Goal: Find specific page/section: Find specific page/section

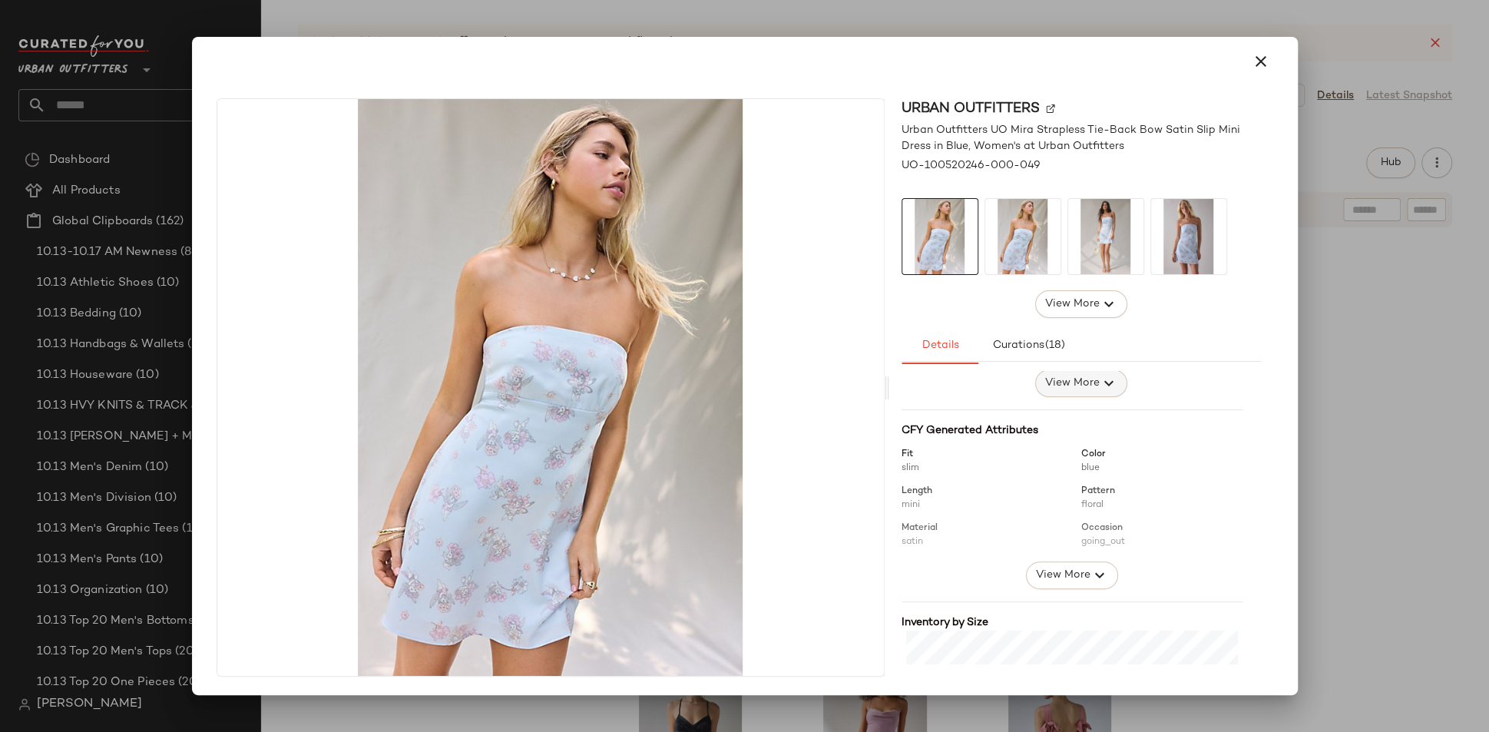
scroll to position [139, 0]
click at [1345, 422] on div at bounding box center [744, 366] width 1489 height 732
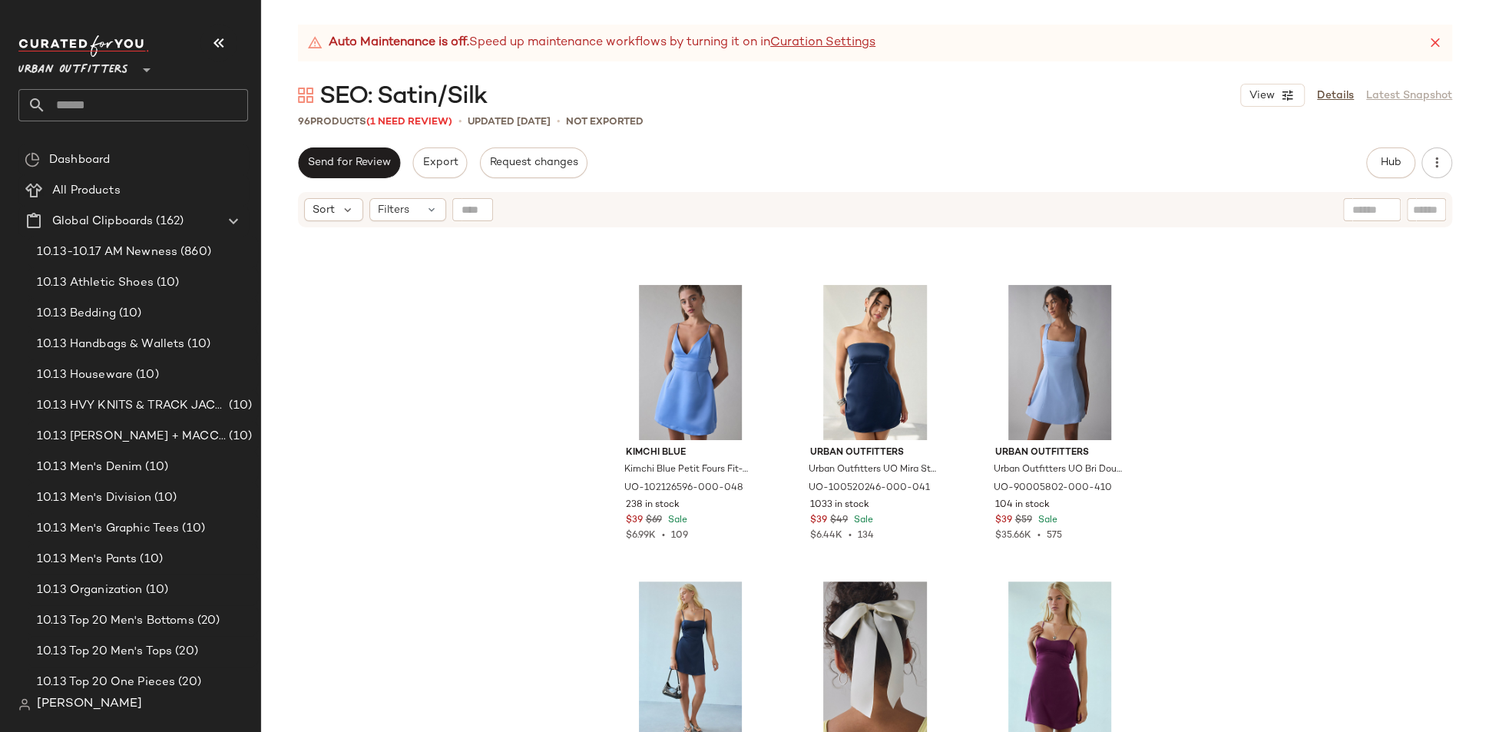
scroll to position [4682, 0]
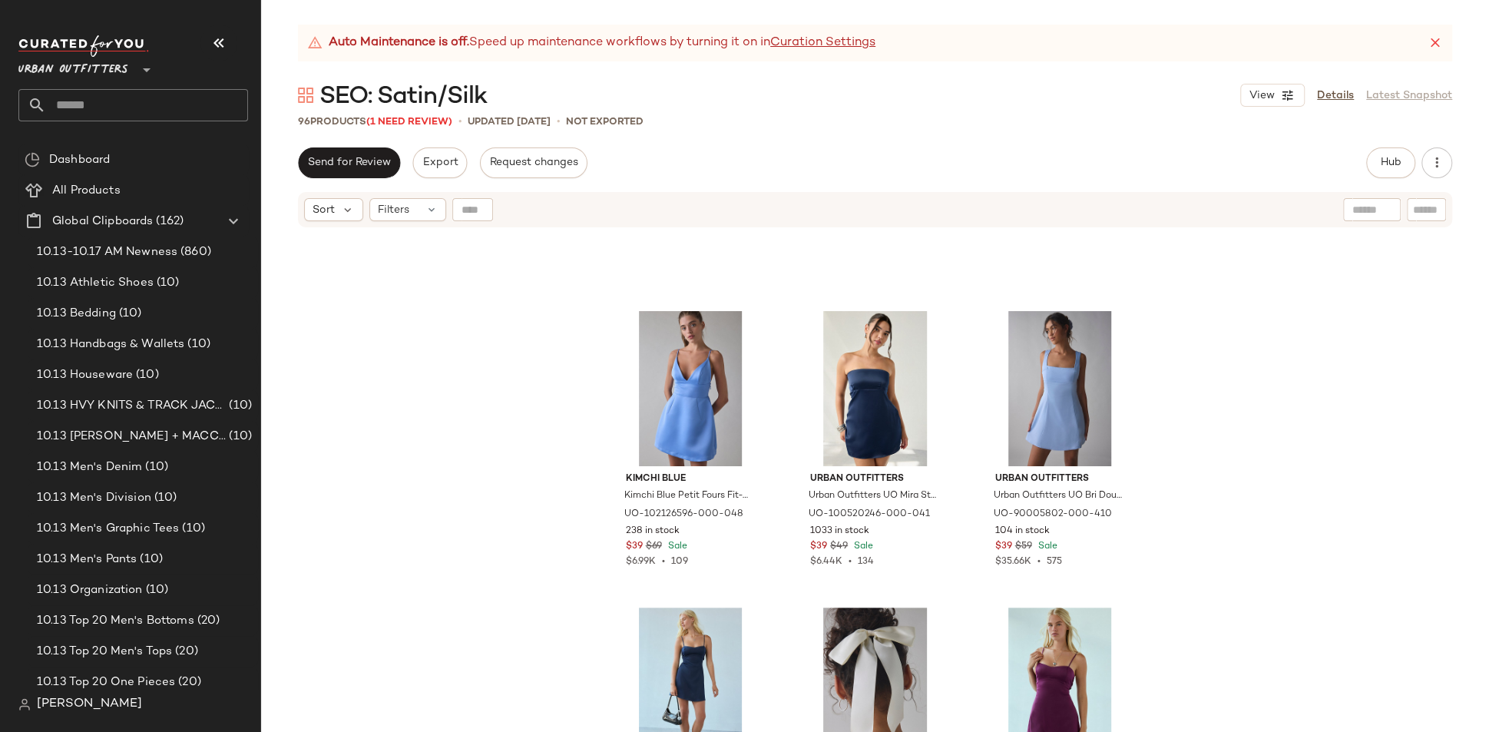
click at [1229, 387] on div "Kimchi Blue Kimchi Blue Petit Fours Fit-And-Flare Satin Mini Dress in Light Blu…" at bounding box center [875, 499] width 1228 height 541
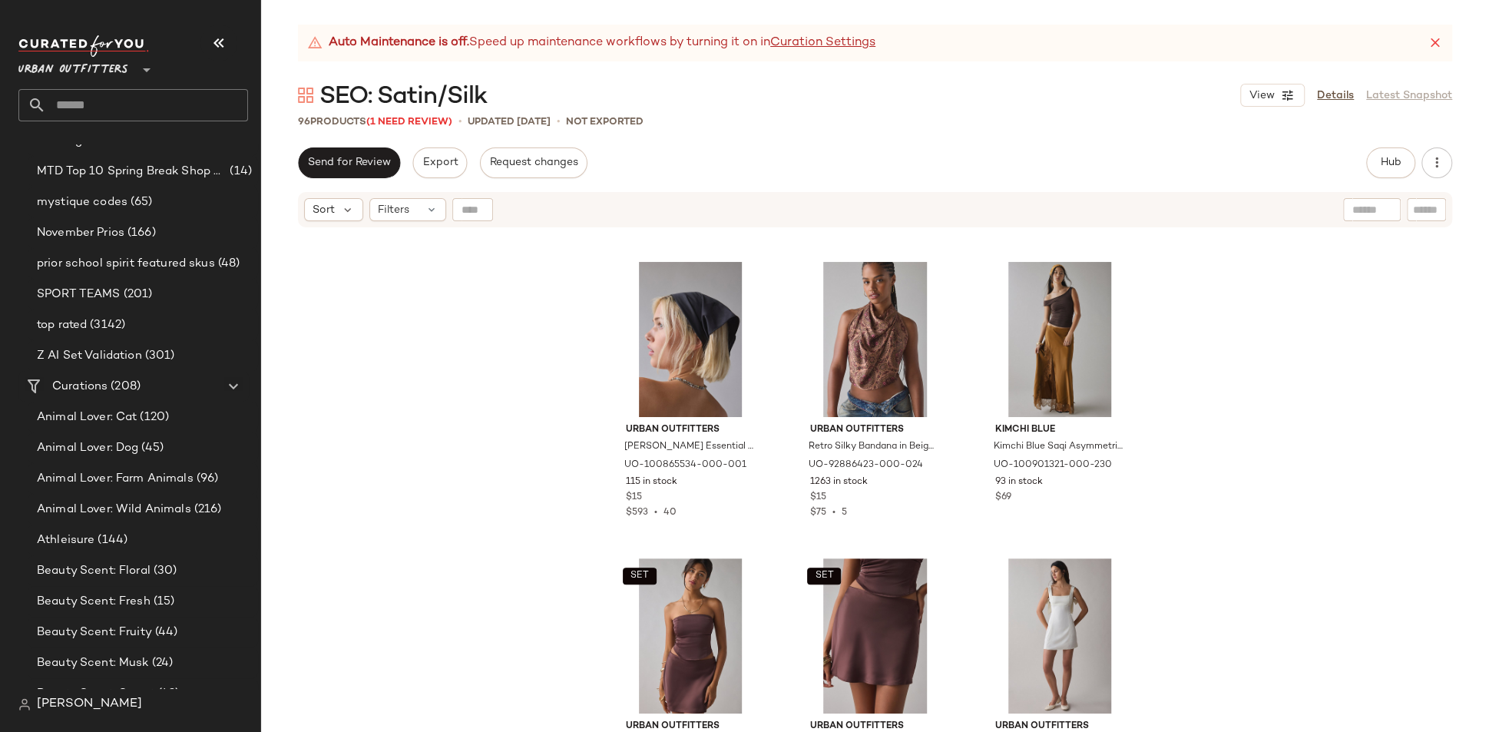
scroll to position [0, 0]
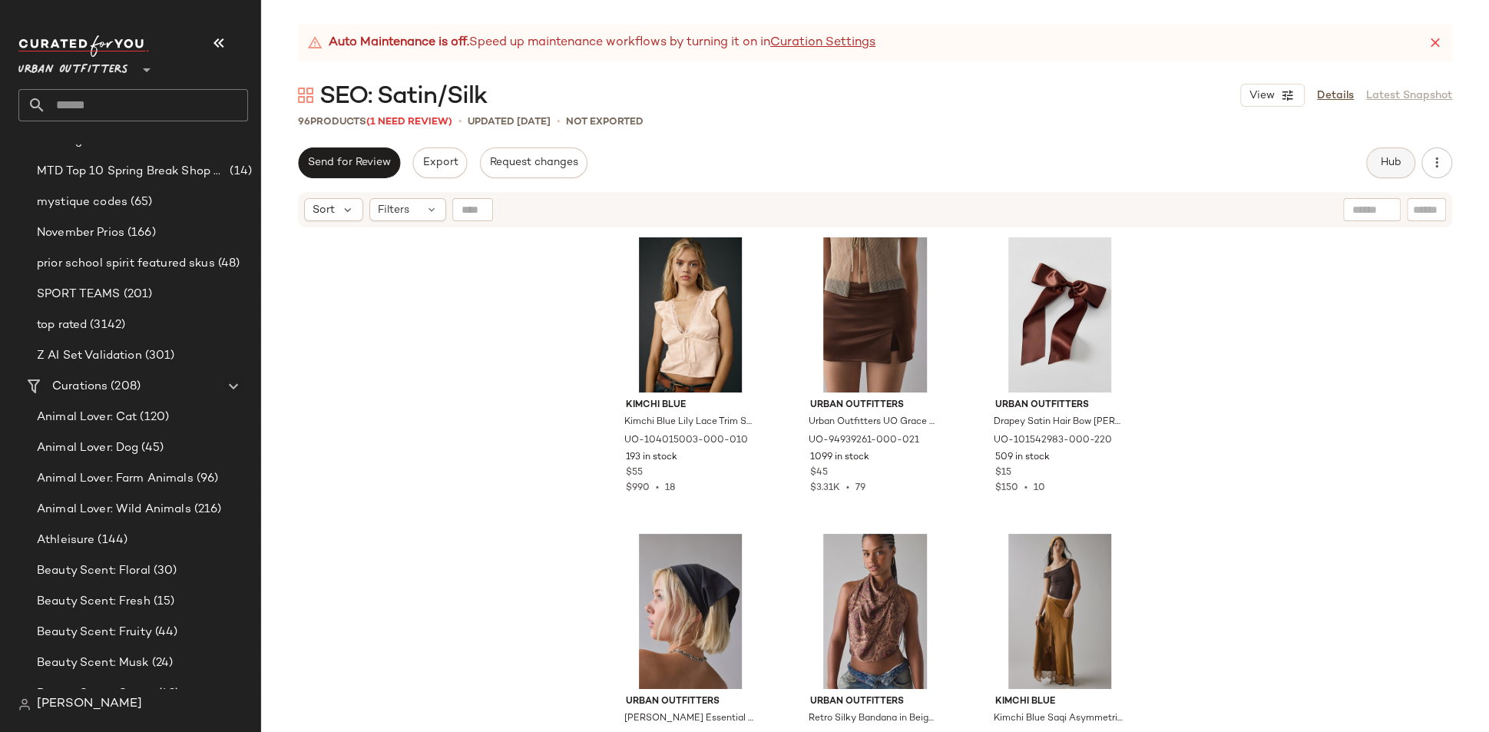
click at [1404, 161] on button "Hub" at bounding box center [1390, 162] width 49 height 31
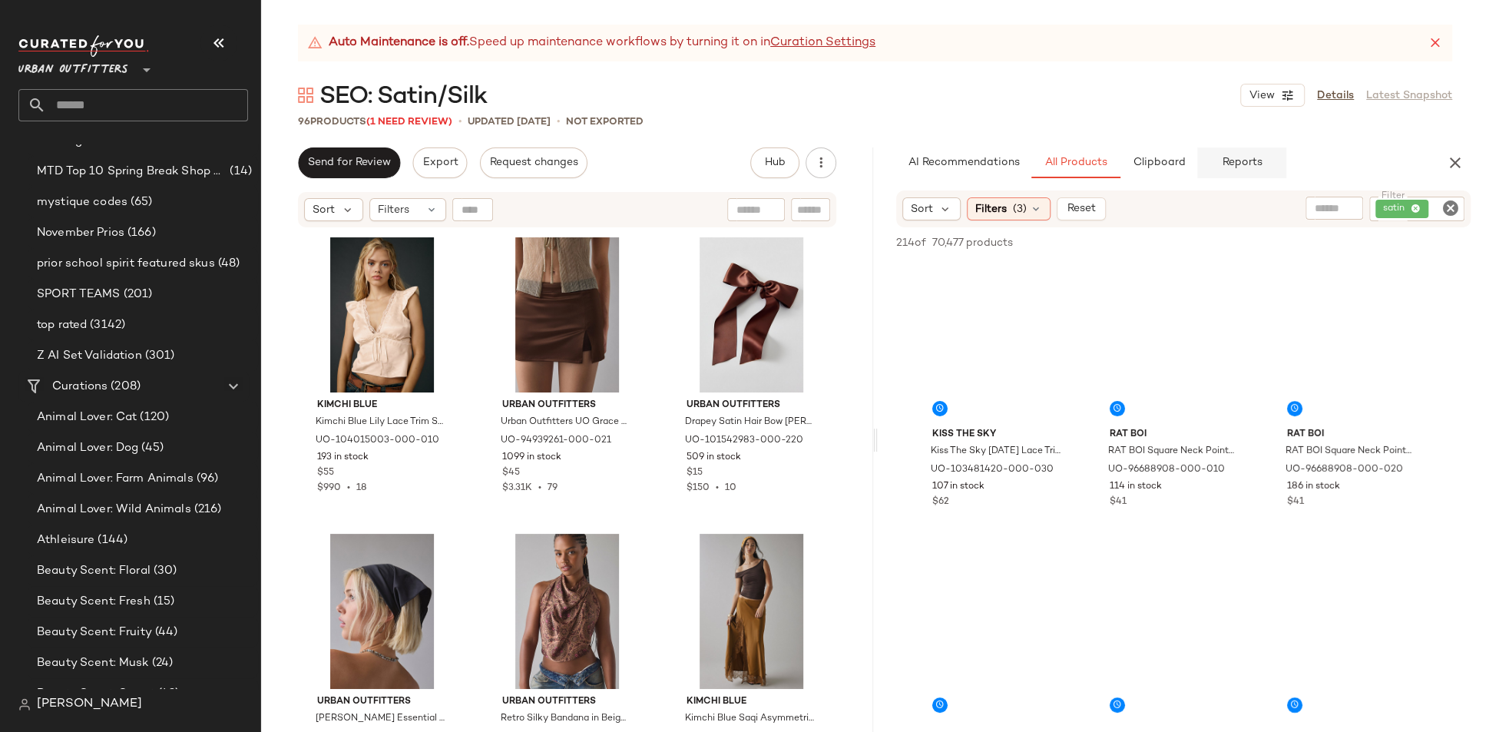
click at [1240, 161] on span "Reports" at bounding box center [1241, 163] width 41 height 12
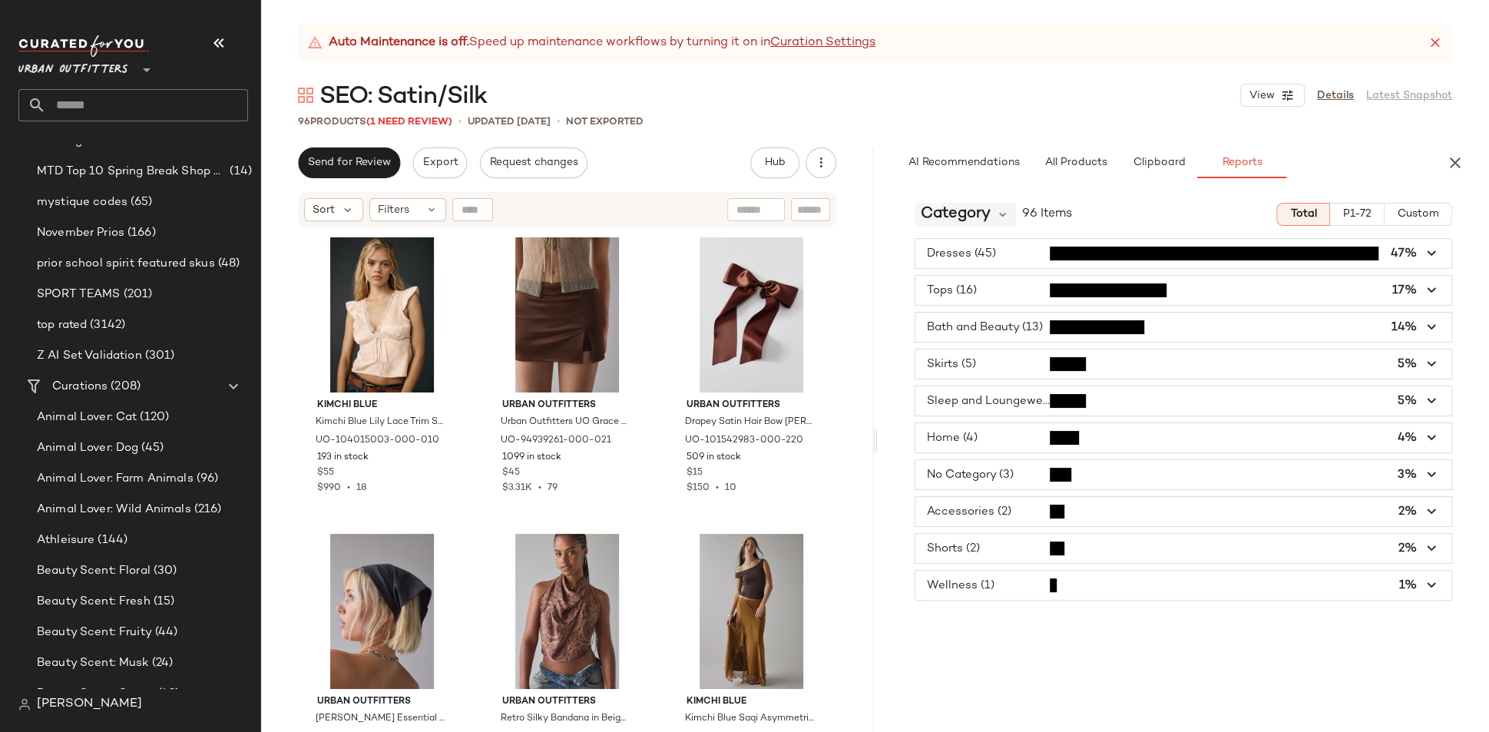
click at [979, 211] on span "Category" at bounding box center [956, 214] width 70 height 23
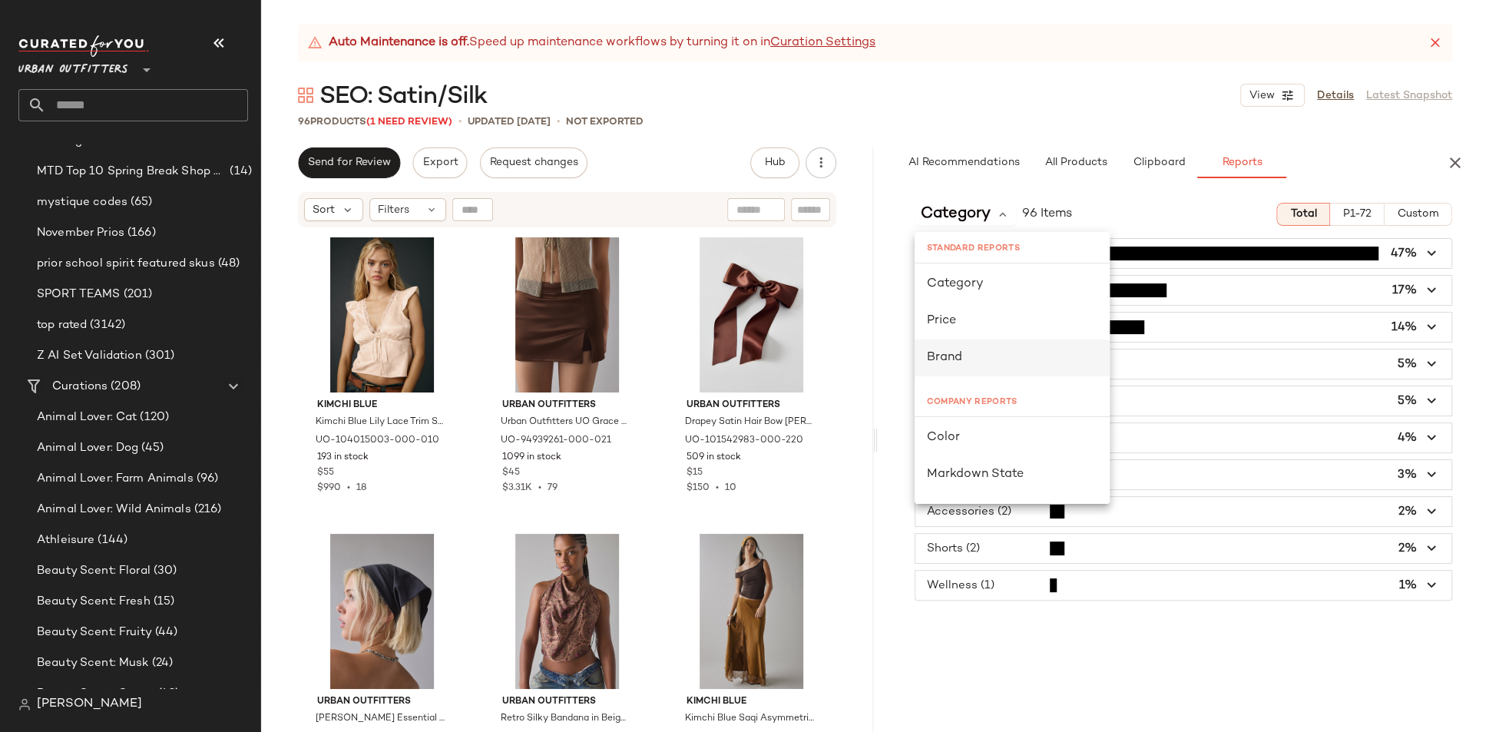
click at [968, 373] on div "Brand" at bounding box center [1012, 357] width 195 height 37
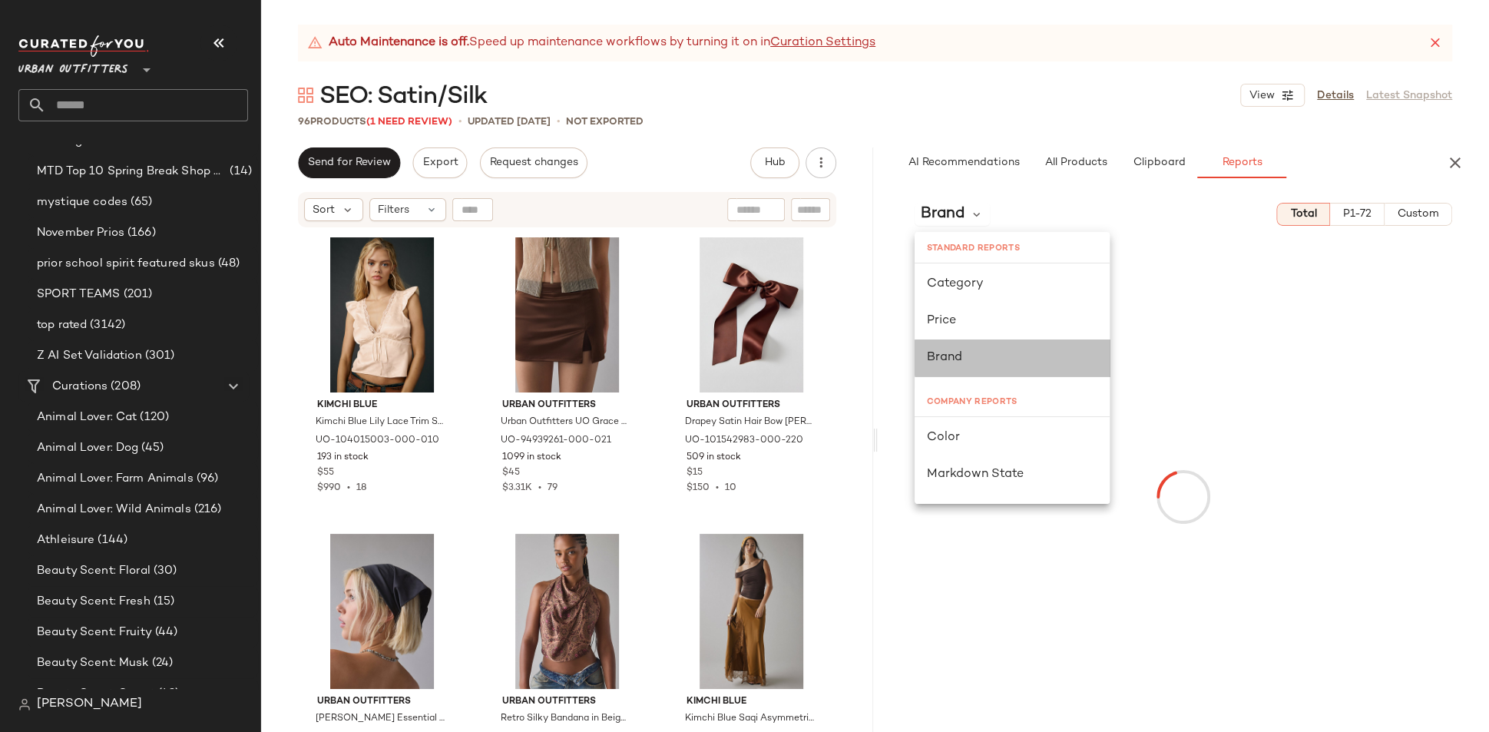
click at [968, 373] on div at bounding box center [1184, 496] width 606 height 535
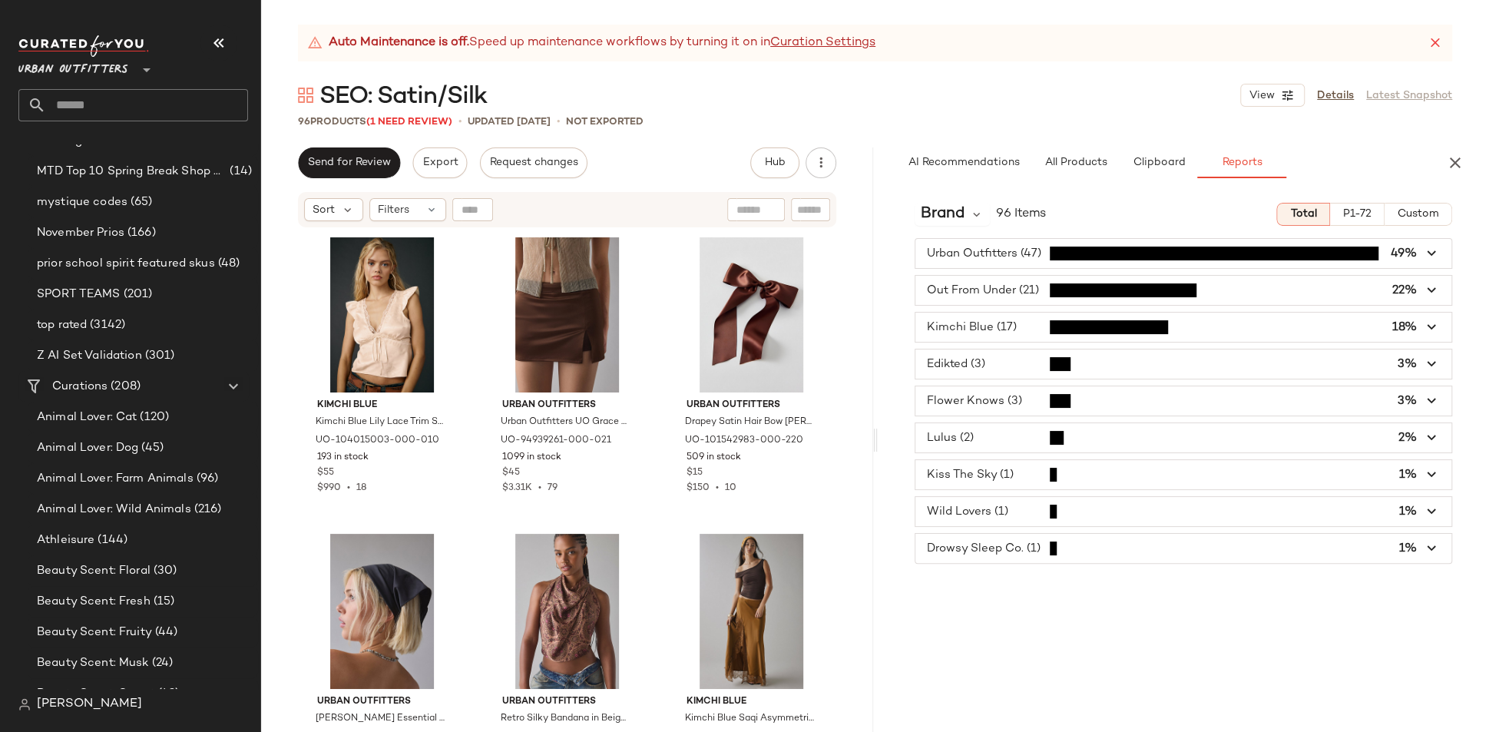
click at [1067, 323] on span "button" at bounding box center [1183, 327] width 537 height 29
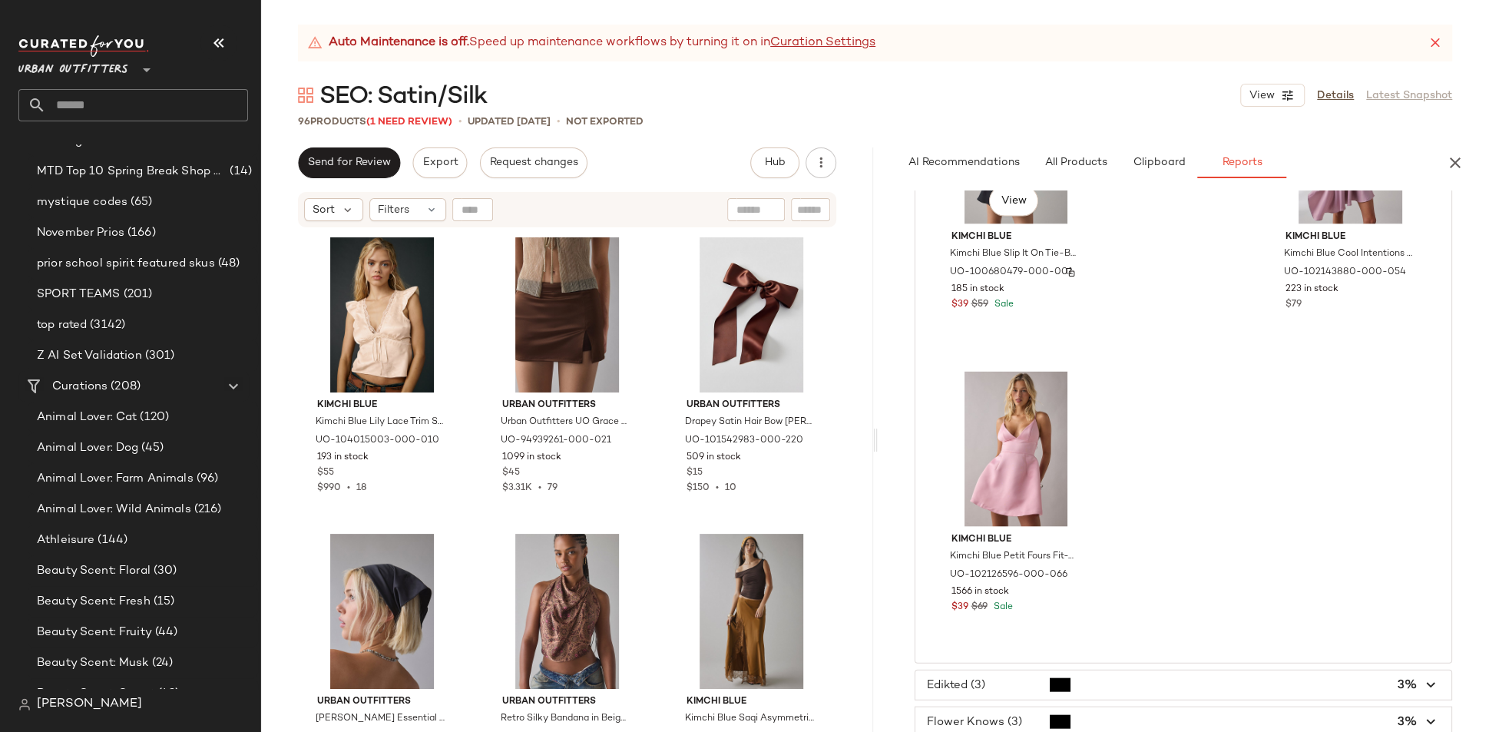
scroll to position [2493, 0]
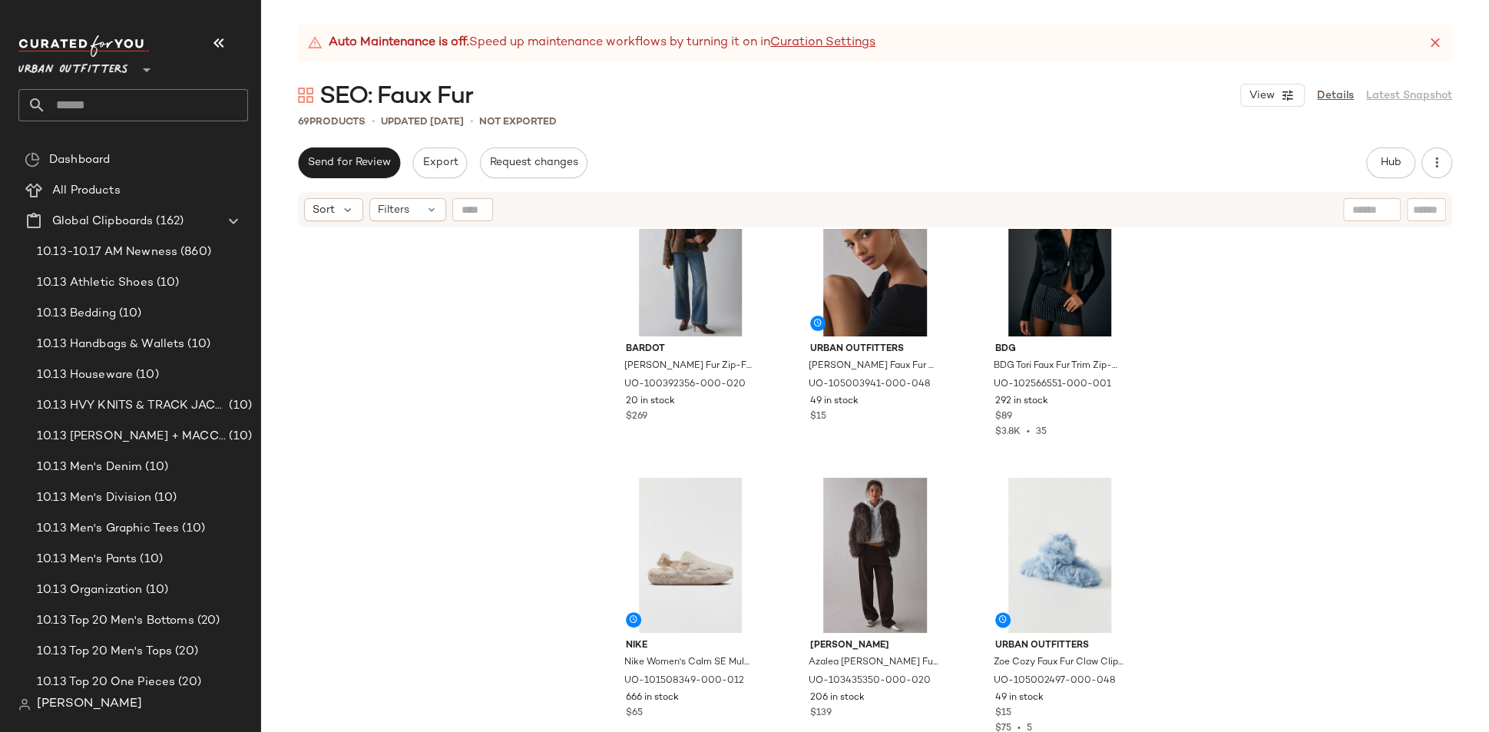
scroll to position [6279, 0]
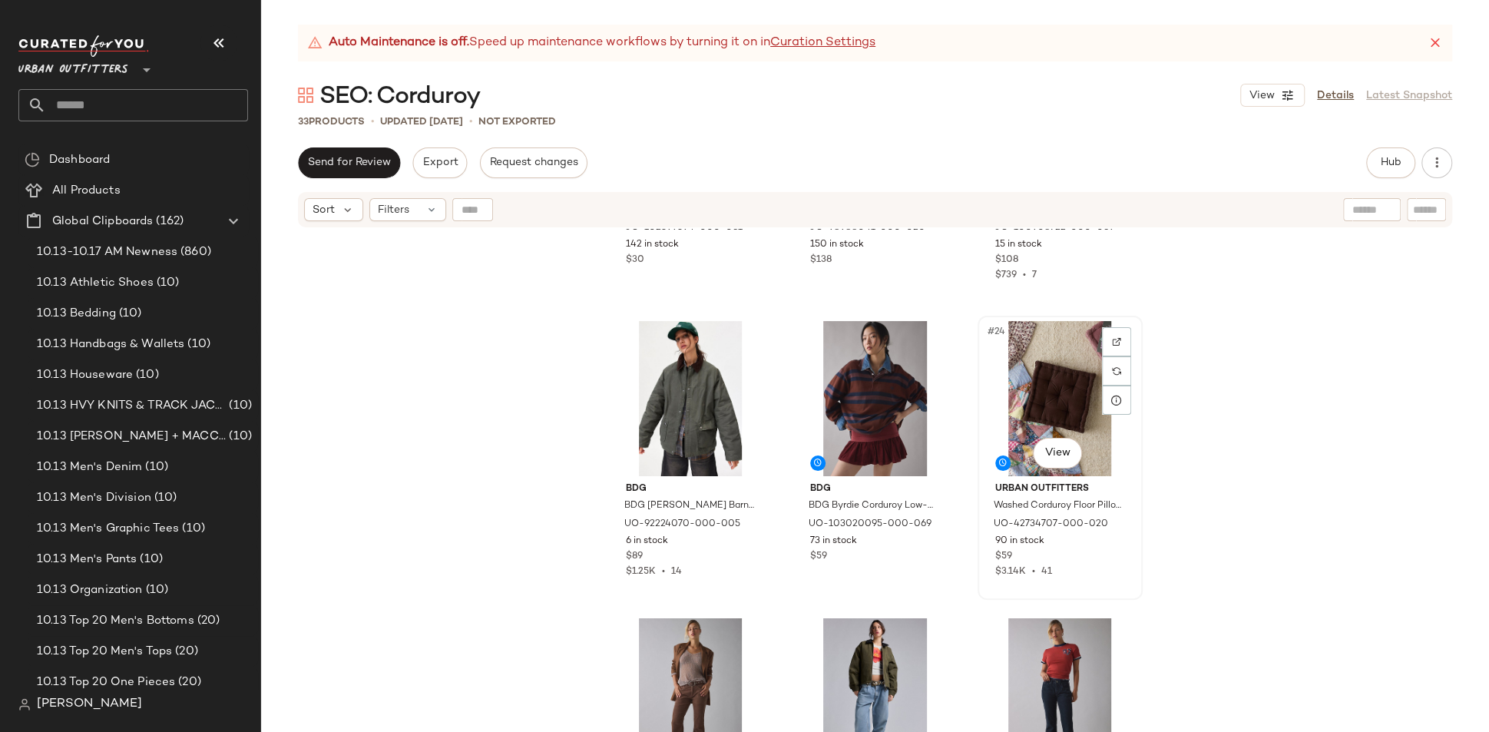
scroll to position [2310, 0]
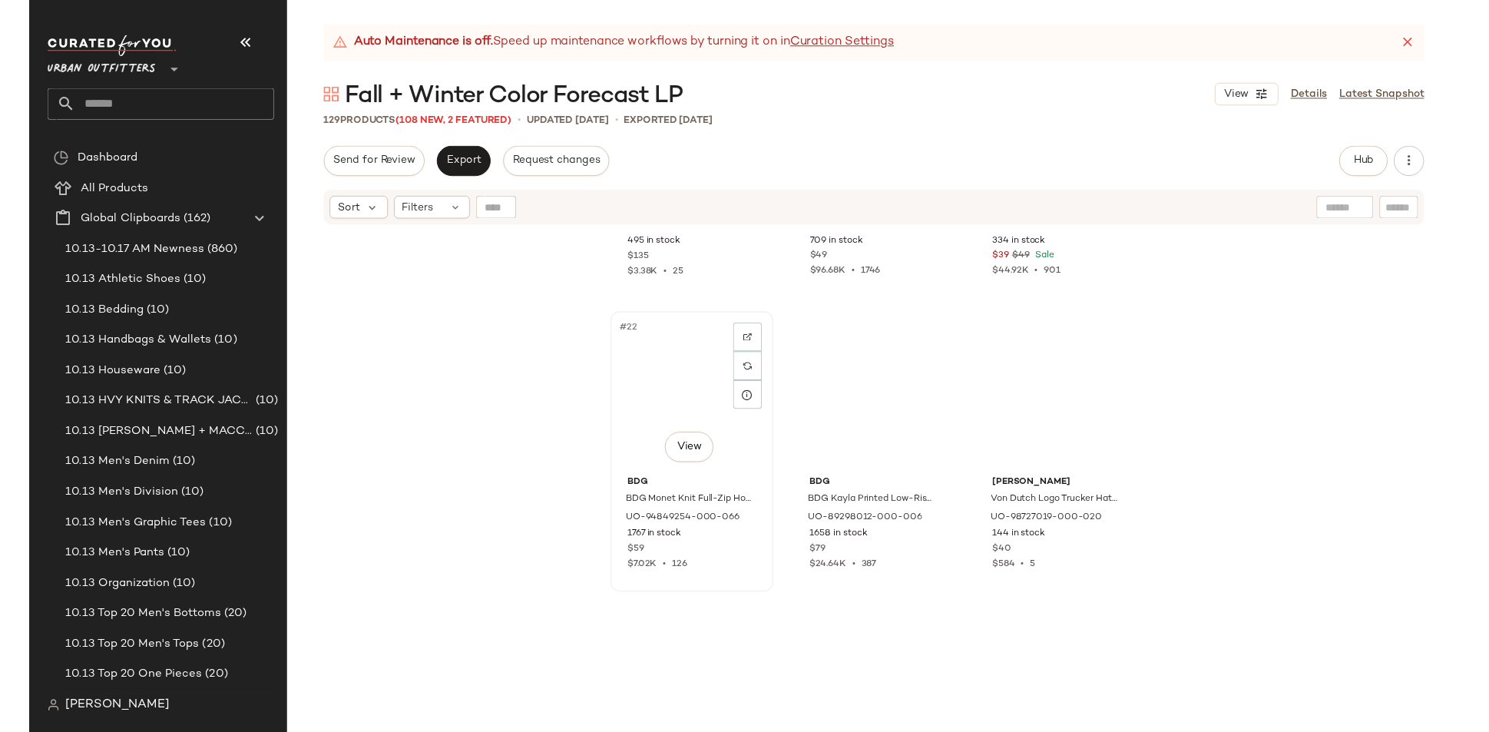
scroll to position [2046, 0]
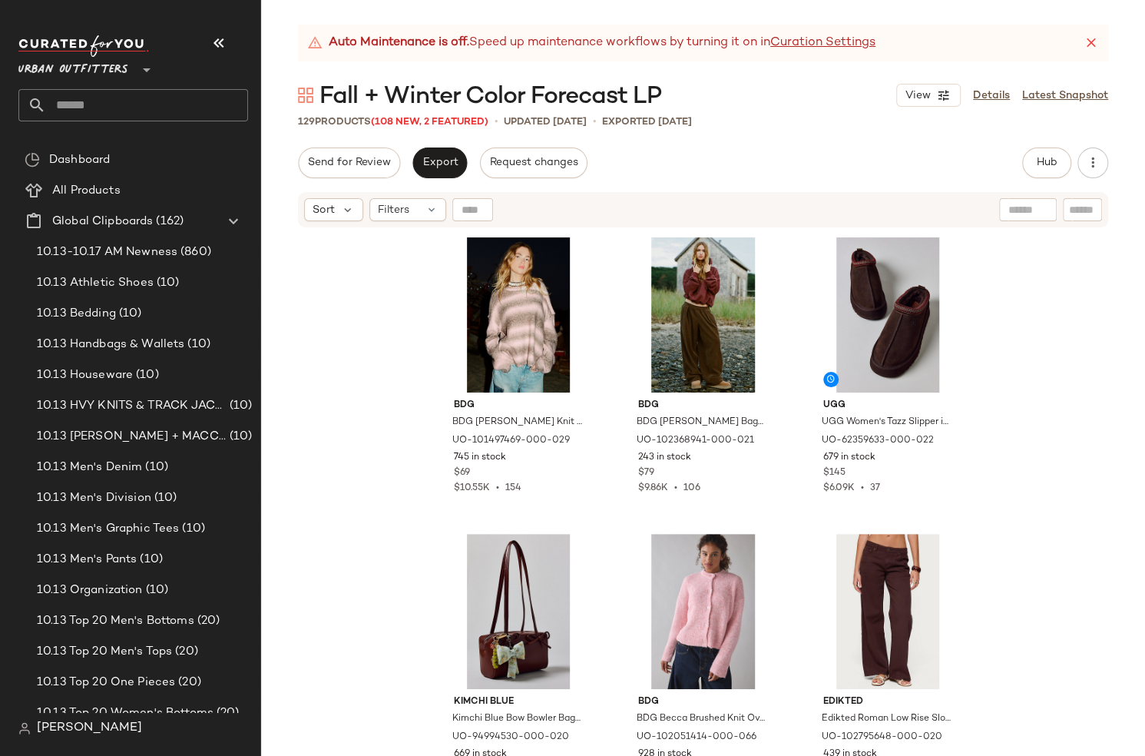
click at [1087, 46] on icon at bounding box center [1091, 42] width 15 height 15
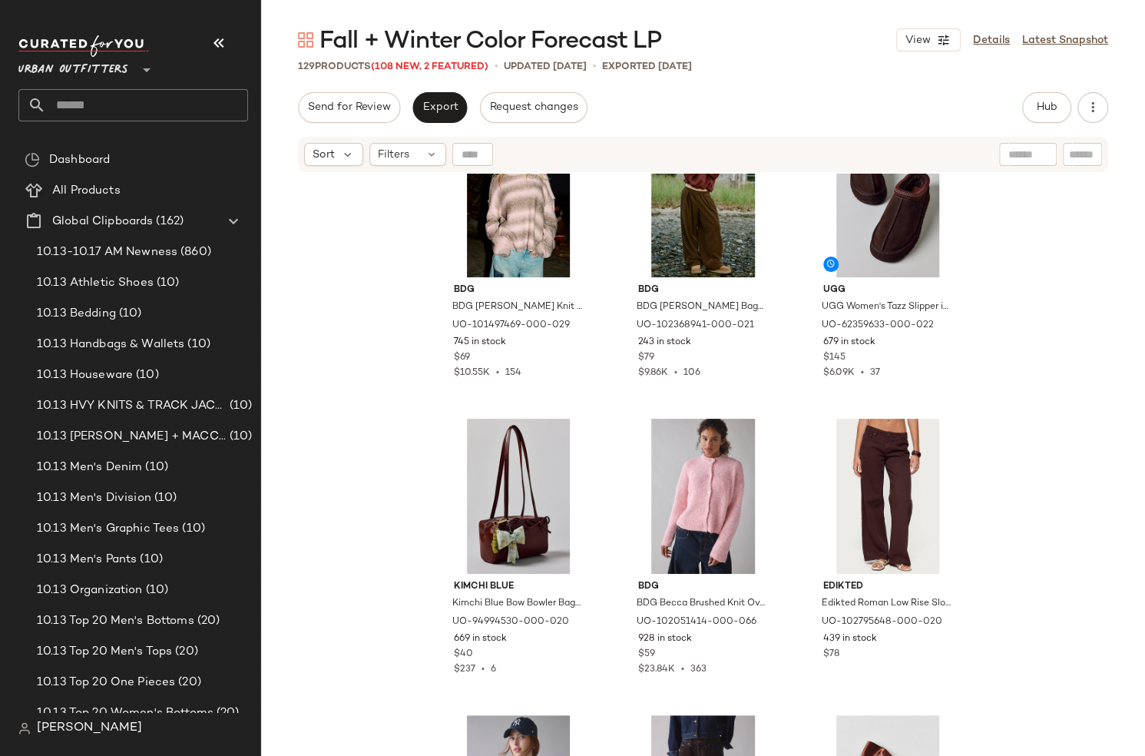
scroll to position [37, 0]
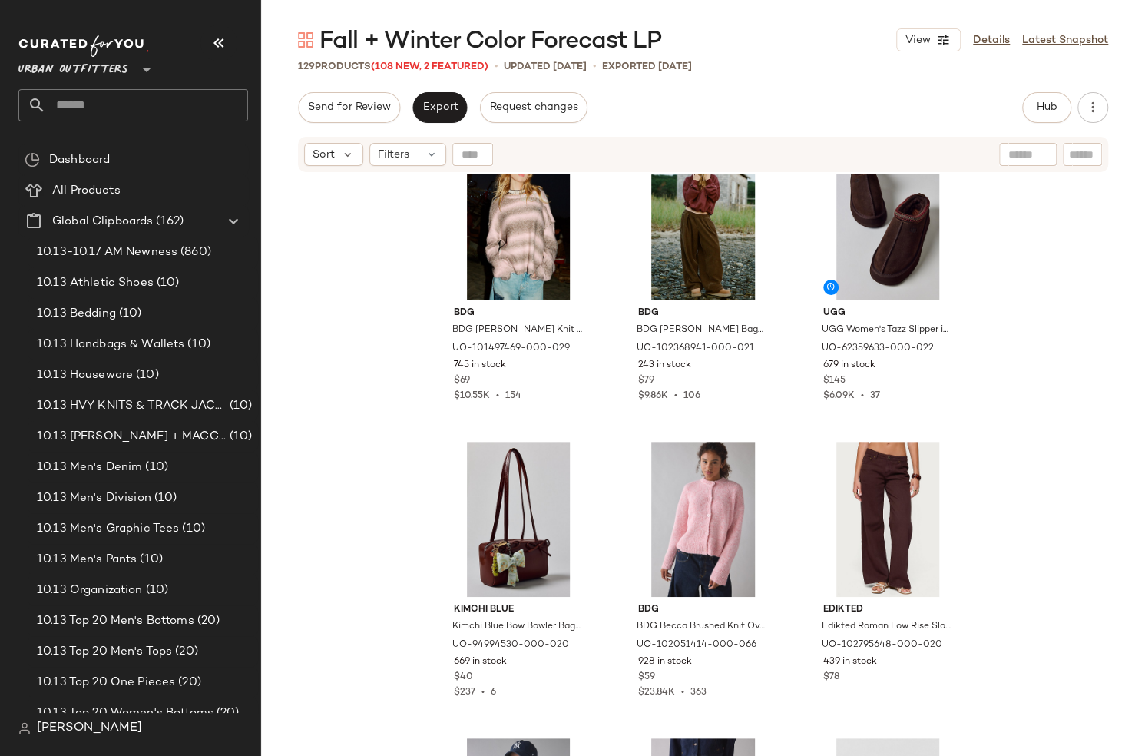
click at [186, 101] on input "text" at bounding box center [147, 105] width 202 height 32
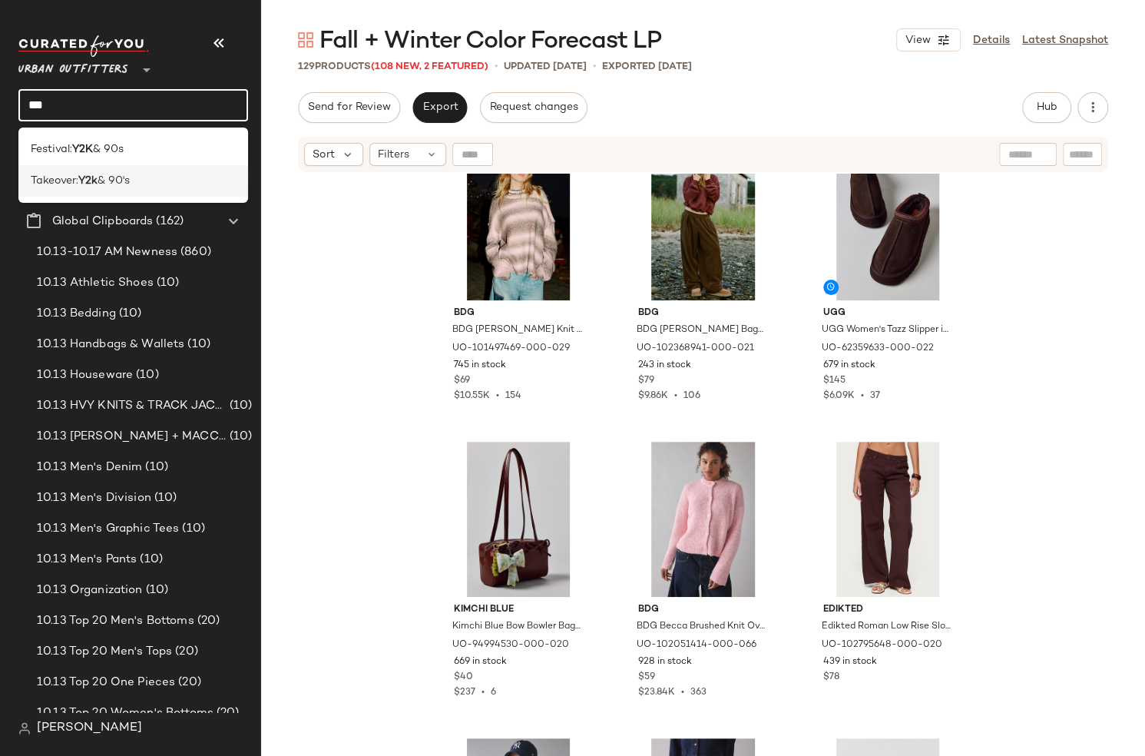
type input "***"
click at [167, 182] on div "Takeover: Y2k & 90's" at bounding box center [133, 181] width 205 height 16
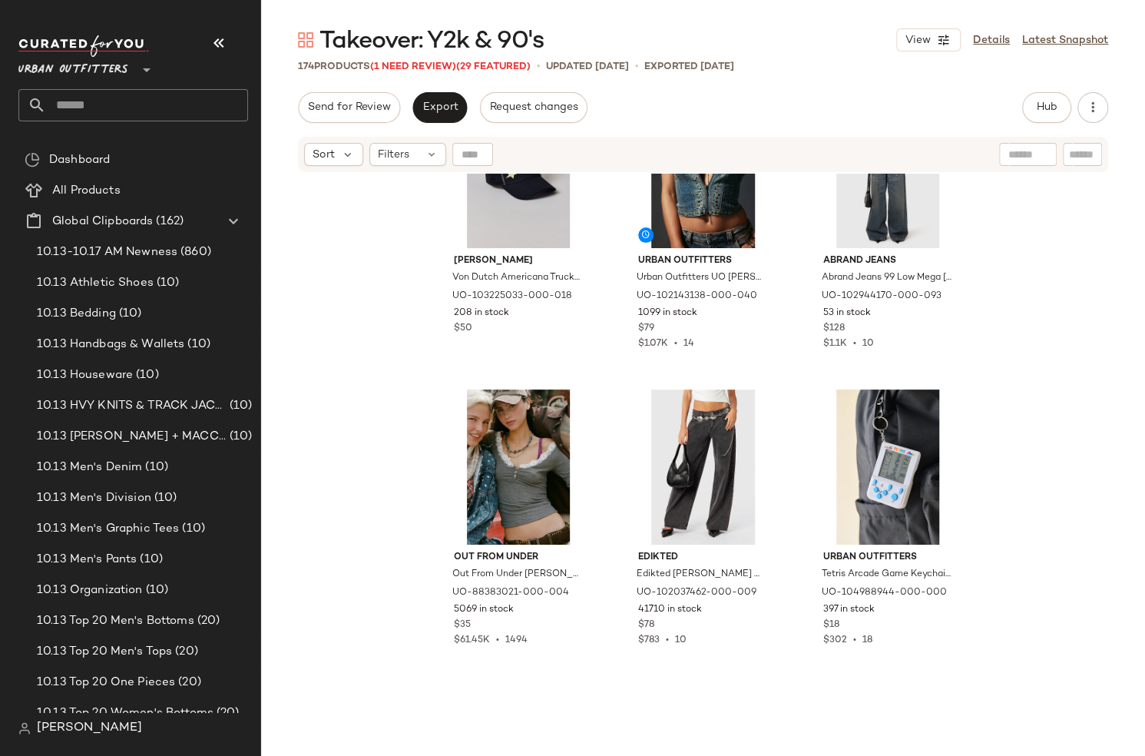
scroll to position [2365, 0]
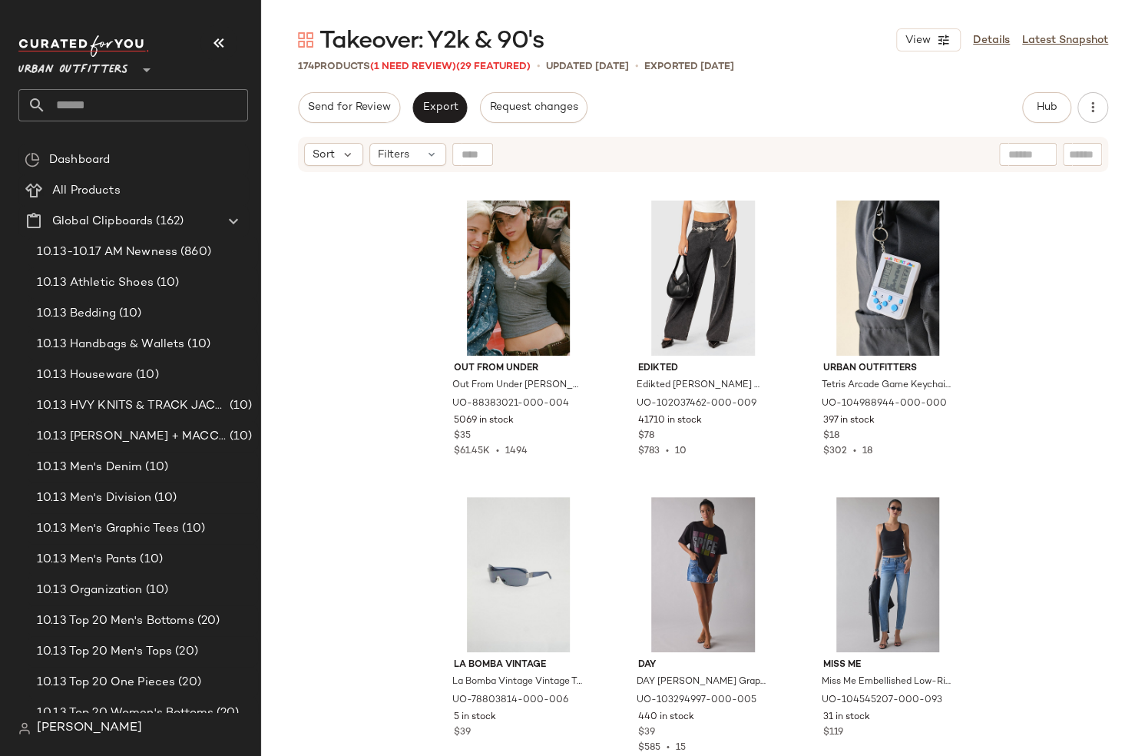
click at [157, 98] on input "text" at bounding box center [147, 105] width 202 height 32
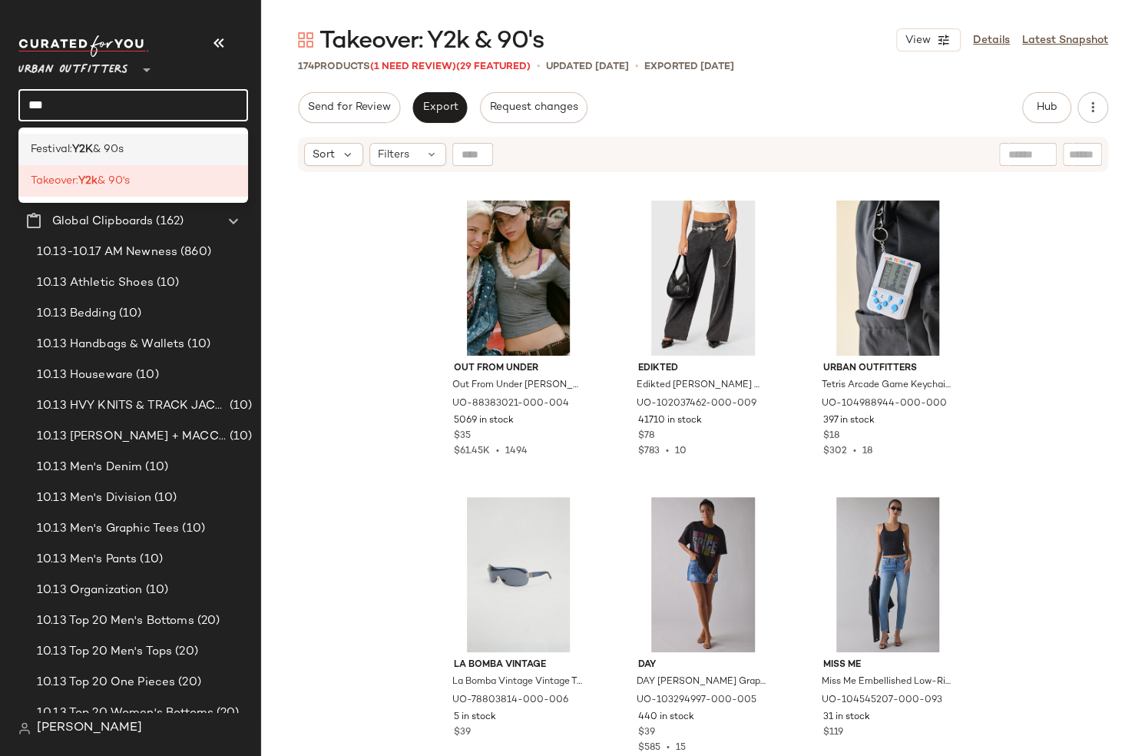
type input "***"
click at [155, 151] on div "Festival: Y2K & 90s" at bounding box center [133, 149] width 205 height 16
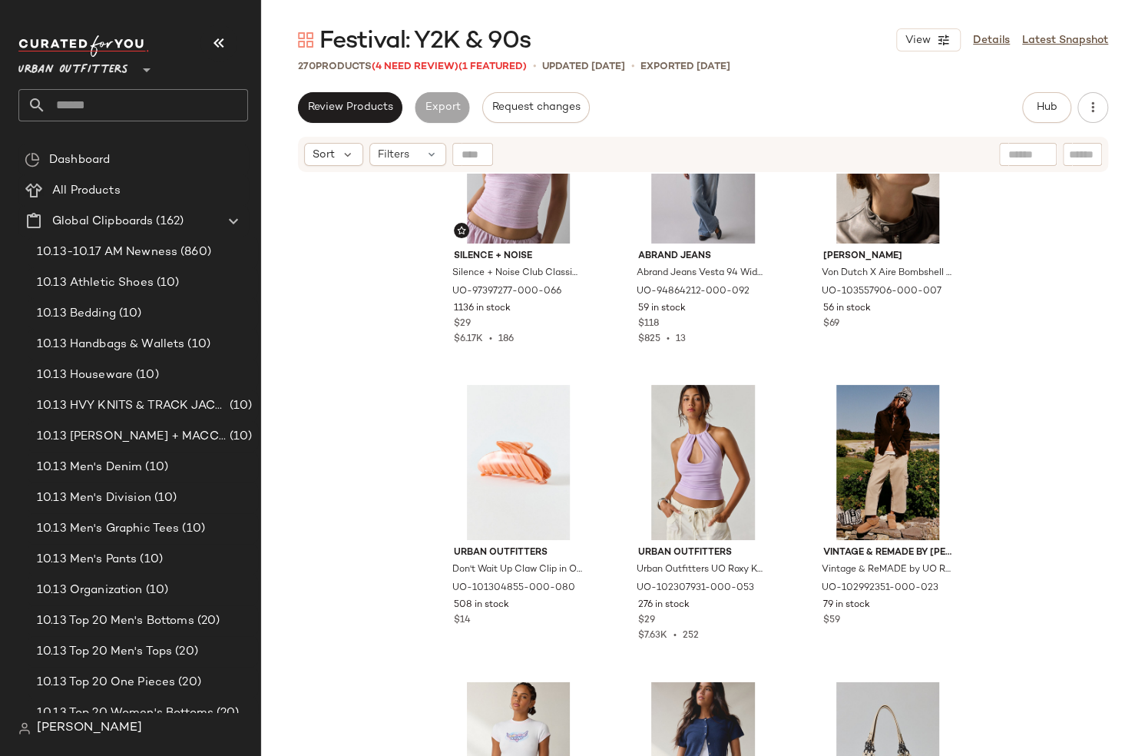
scroll to position [1302, 0]
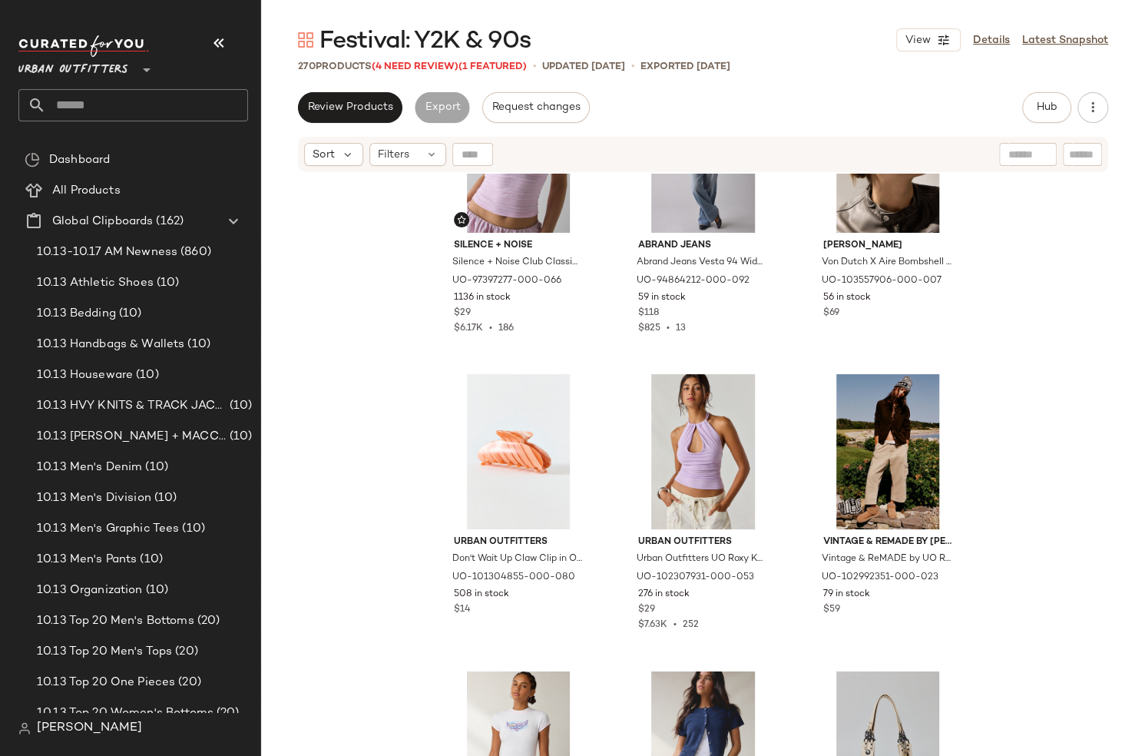
click at [181, 81] on div "Urban Outfitters **" at bounding box center [133, 78] width 230 height 86
click at [180, 98] on input "text" at bounding box center [147, 105] width 202 height 32
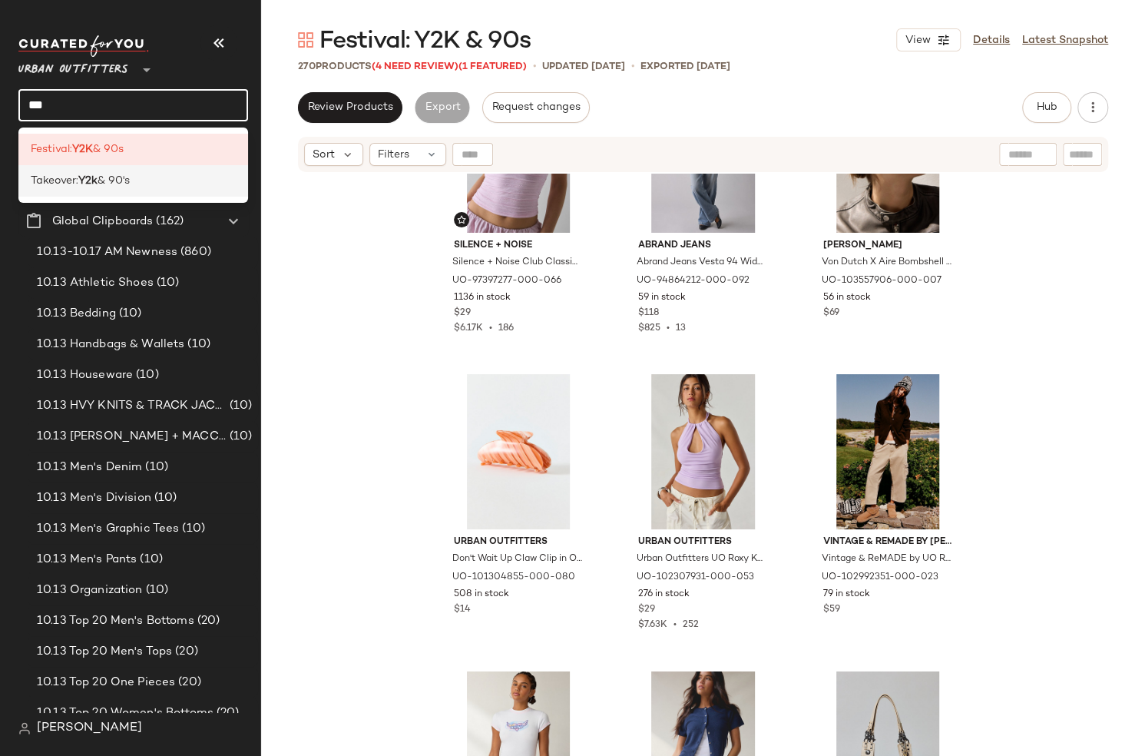
type input "***"
click at [144, 174] on div "Takeover: Y2k & 90's" at bounding box center [133, 181] width 205 height 16
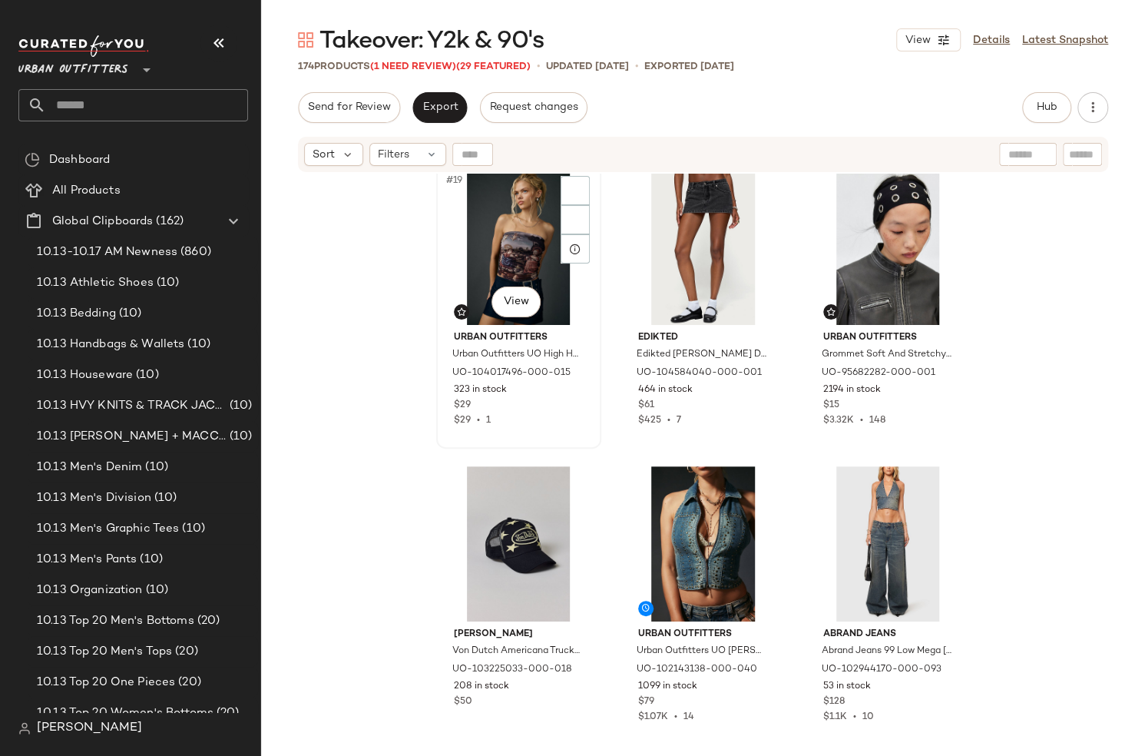
scroll to position [2099, 0]
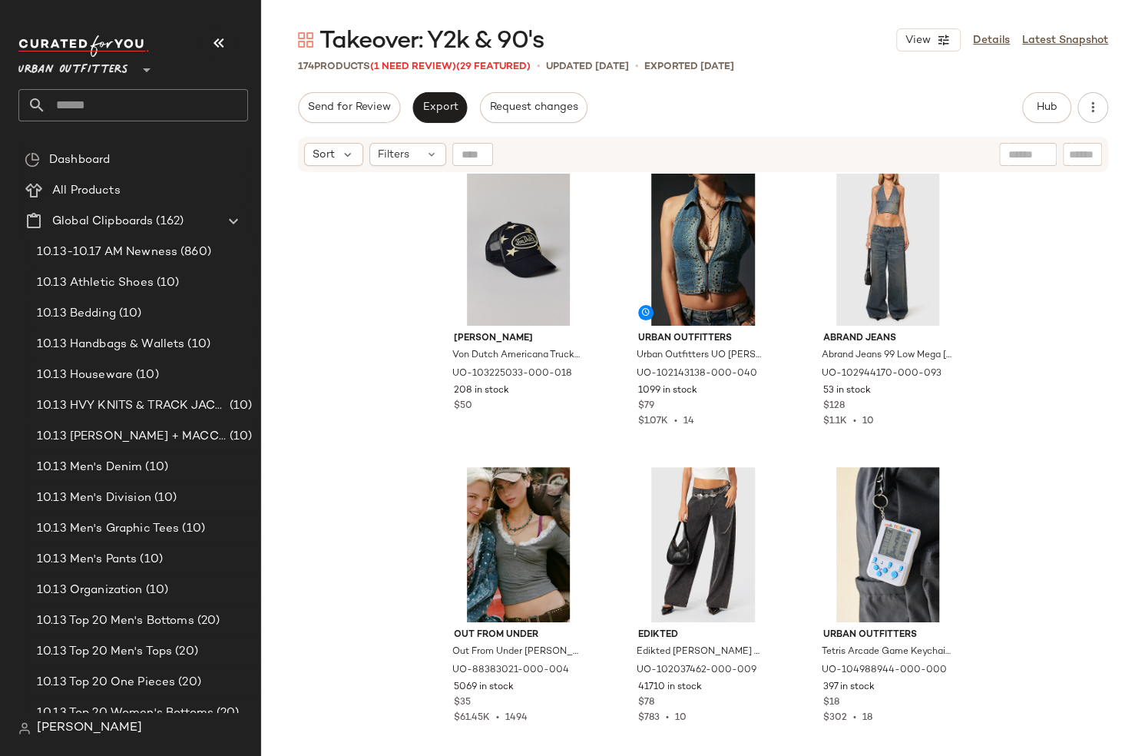
click at [192, 115] on input "text" at bounding box center [147, 105] width 202 height 32
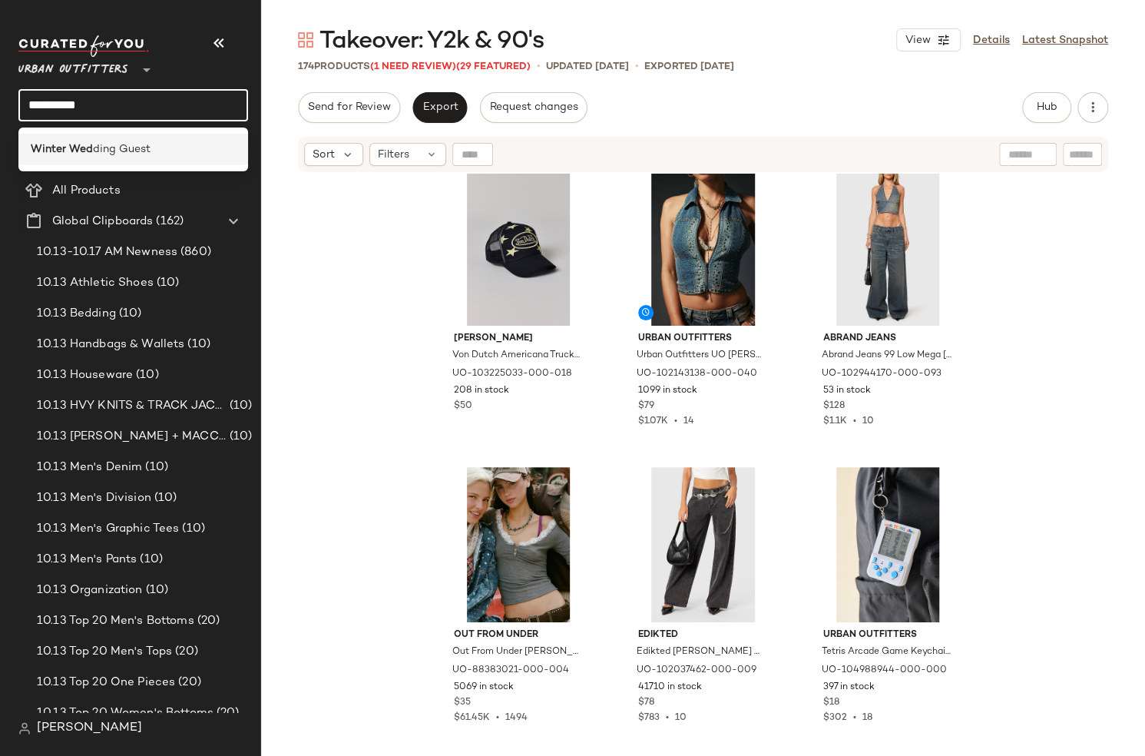
type input "**********"
click at [173, 140] on div "Winter Wed ding Guest" at bounding box center [133, 149] width 230 height 31
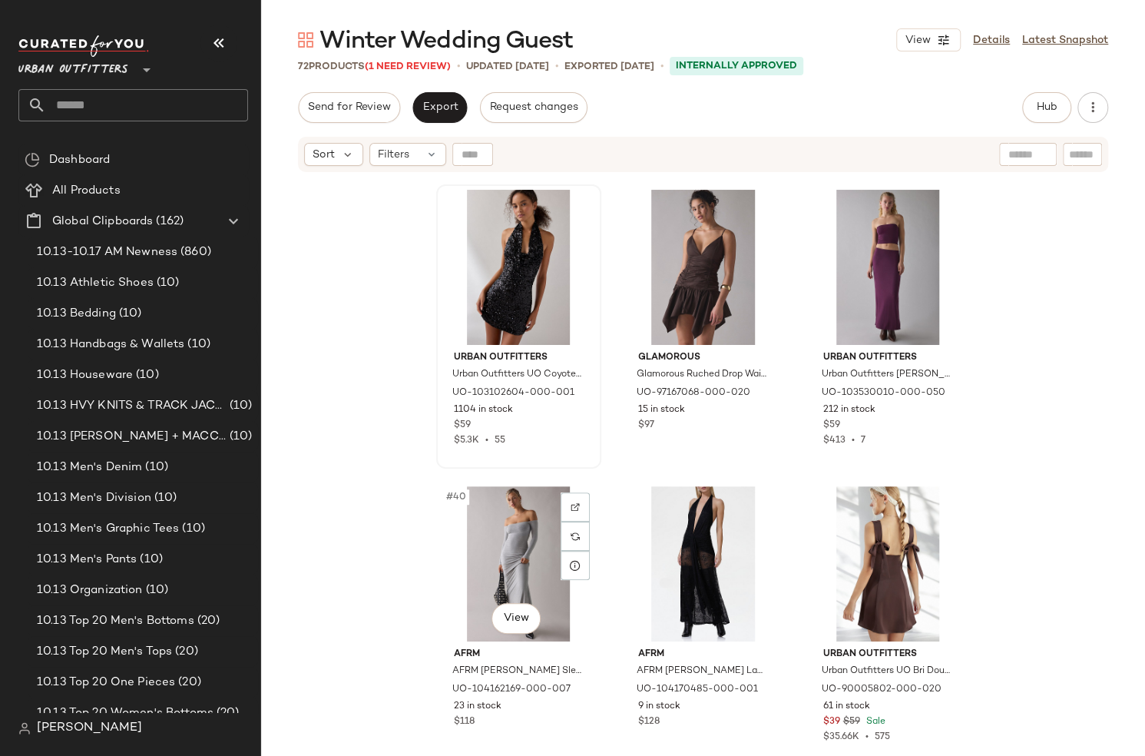
scroll to position [3543, 0]
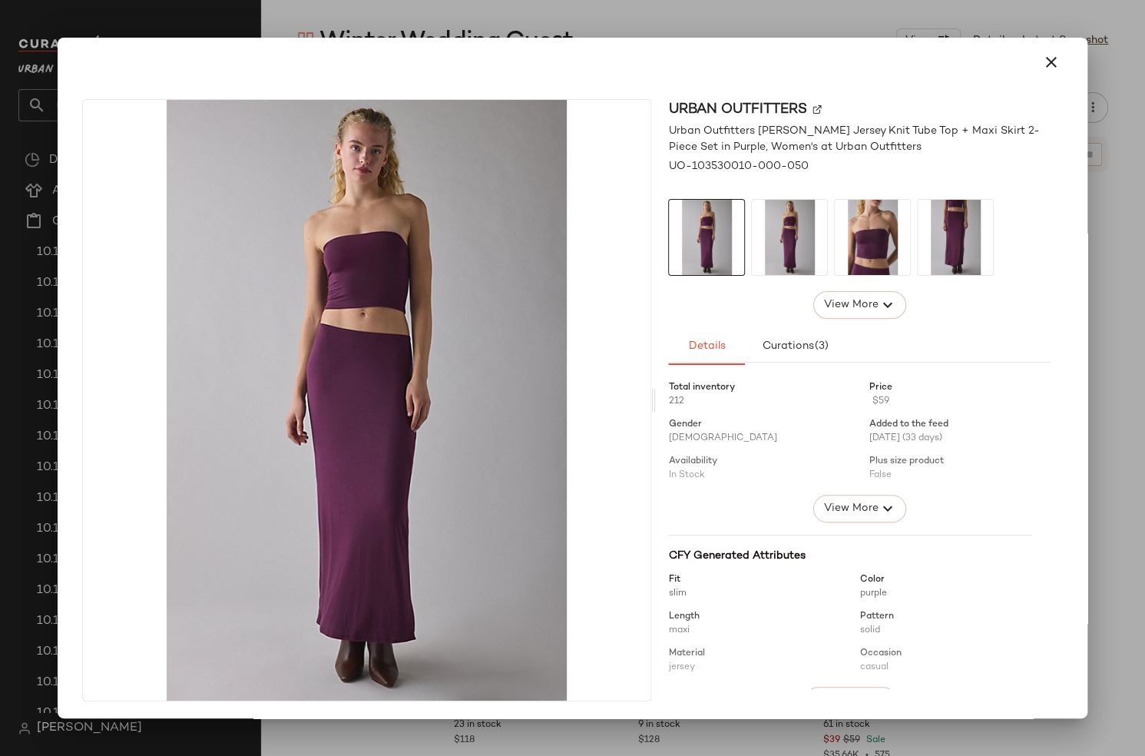
click at [941, 44] on div at bounding box center [573, 62] width 994 height 37
click at [1041, 61] on icon "button" at bounding box center [1050, 62] width 18 height 18
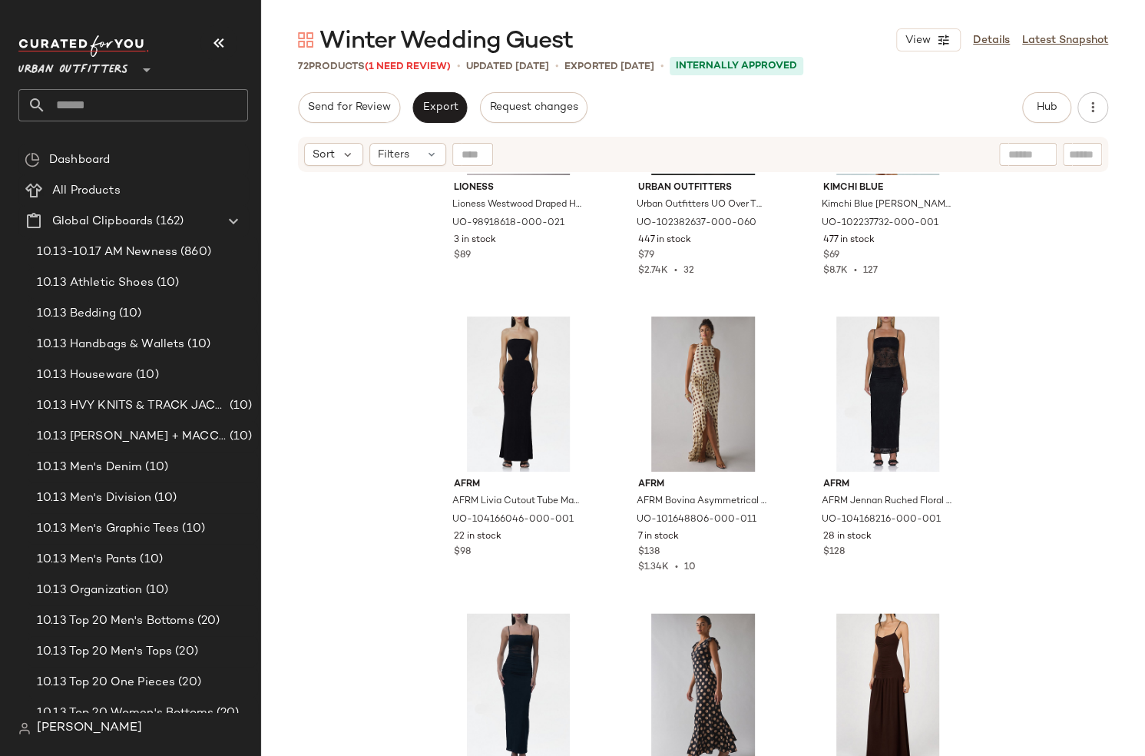
scroll to position [4643, 0]
